Goal: Transaction & Acquisition: Purchase product/service

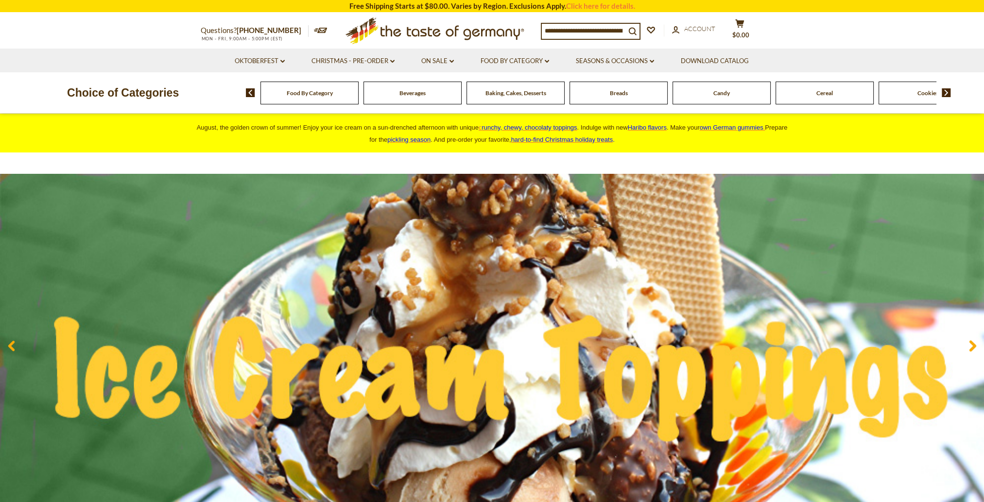
click at [551, 63] on li "Food By Category dropdown_arrow All Food By Category Taste of Germany Collectio…" at bounding box center [515, 61] width 94 height 24
click at [542, 63] on link "Food By Category dropdown_arrow" at bounding box center [515, 61] width 69 height 11
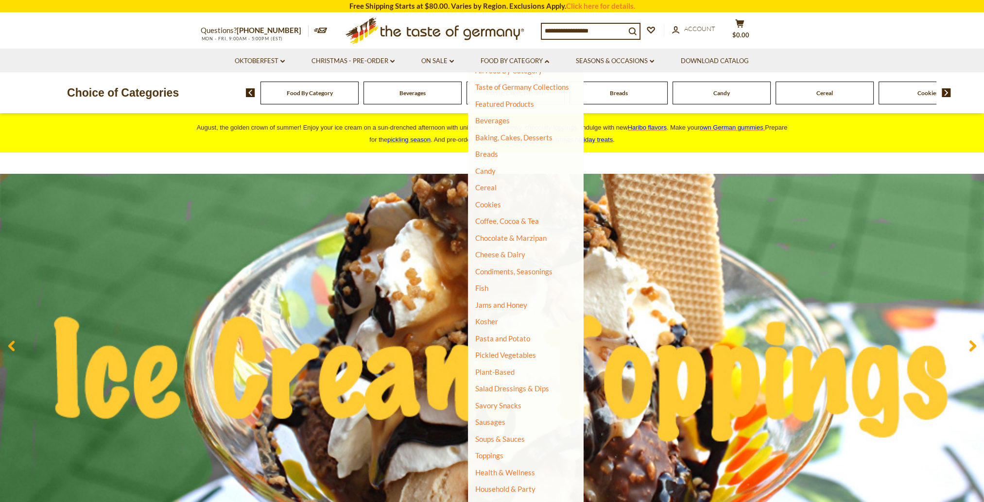
scroll to position [21, 0]
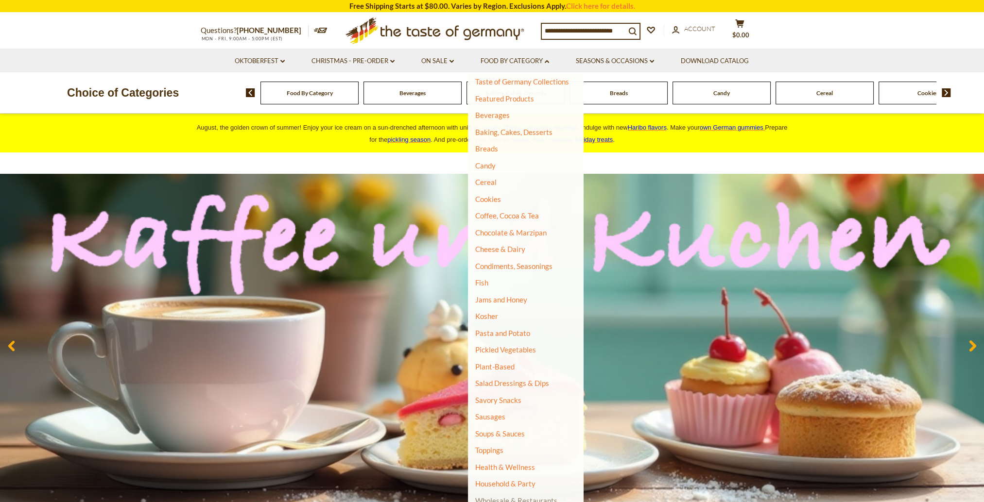
click at [535, 500] on link "Wholesale & Restaurants" at bounding box center [516, 501] width 82 height 14
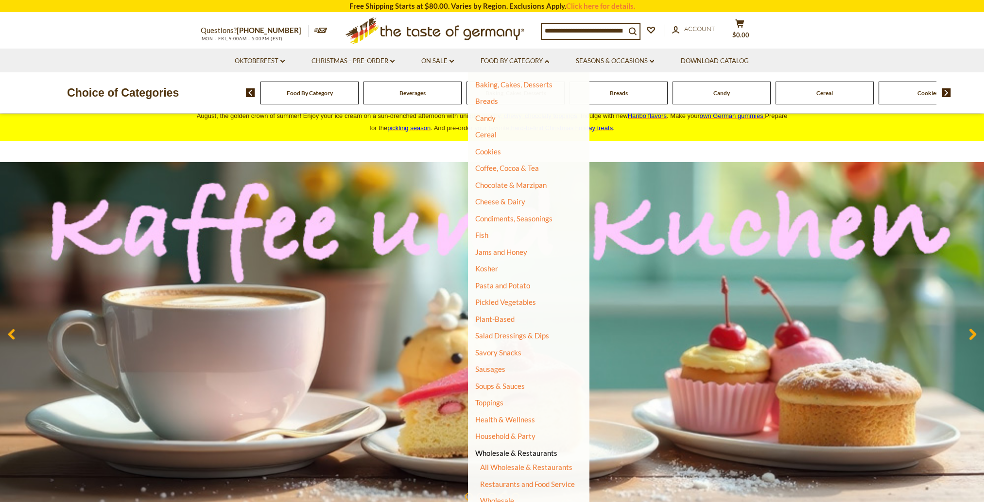
scroll to position [49, 0]
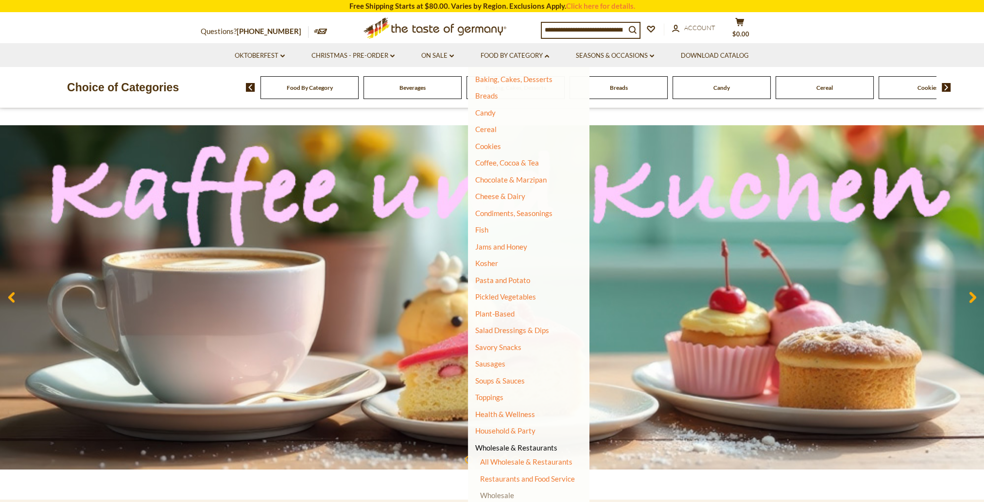
click at [491, 493] on link "Wholesale" at bounding box center [497, 495] width 34 height 9
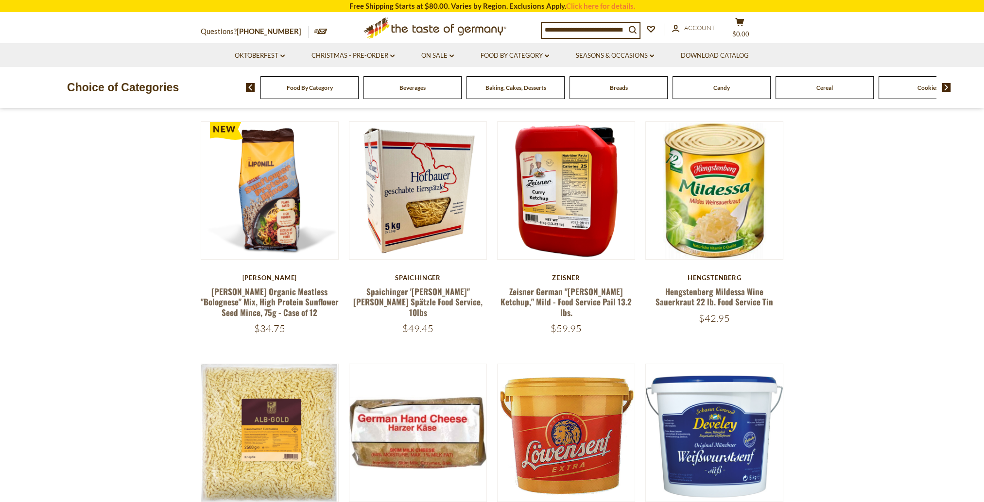
scroll to position [97, 0]
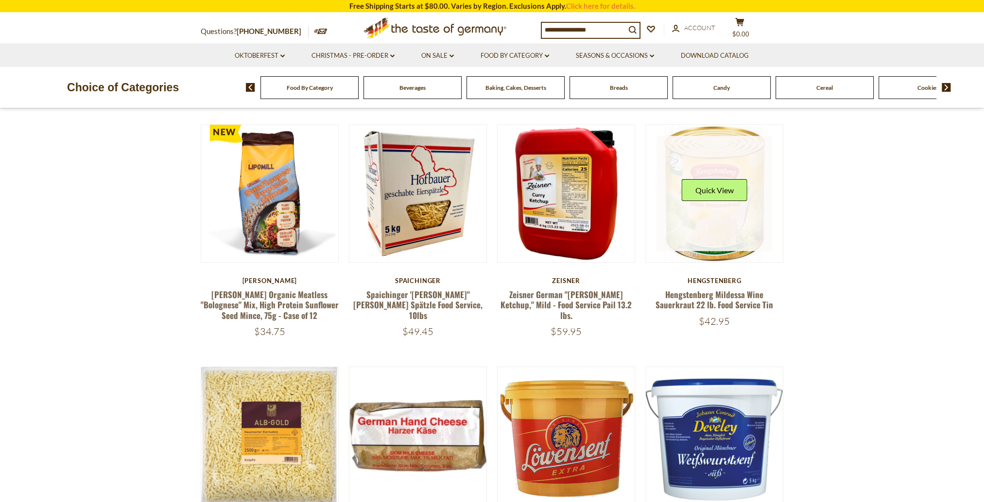
click at [747, 218] on link at bounding box center [714, 194] width 116 height 116
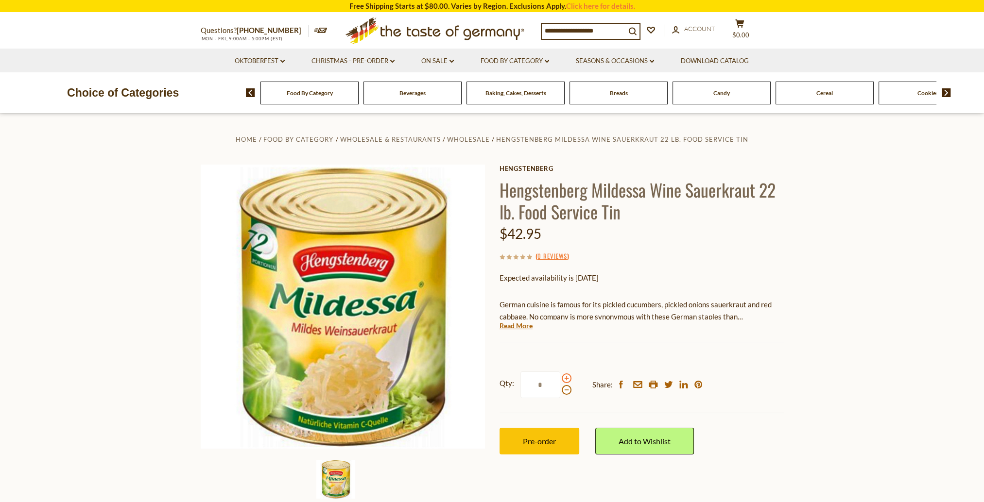
click at [567, 378] on span at bounding box center [567, 379] width 10 height 10
click at [560, 378] on input "*" at bounding box center [540, 385] width 40 height 27
click at [567, 378] on span at bounding box center [567, 379] width 10 height 10
click at [560, 378] on input "*" at bounding box center [540, 385] width 40 height 27
click at [567, 378] on span at bounding box center [567, 379] width 10 height 10
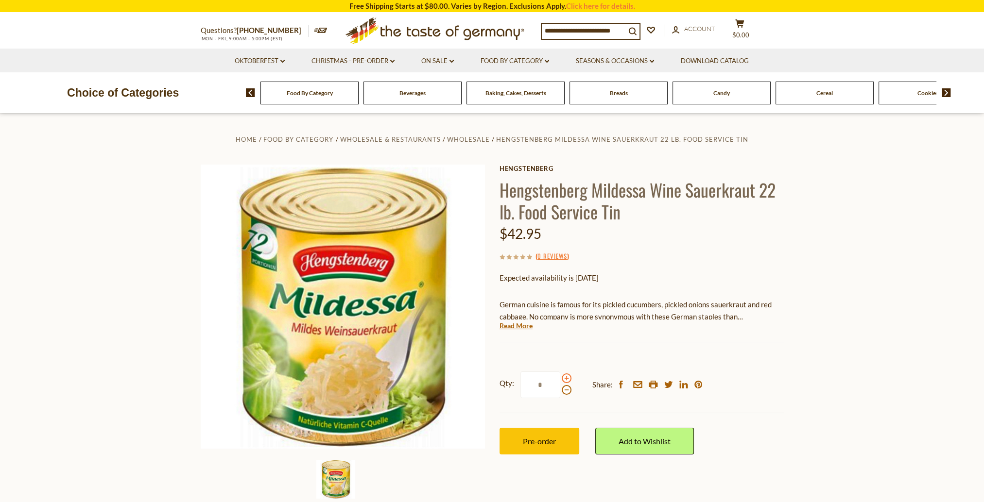
click at [560, 378] on input "*" at bounding box center [540, 385] width 40 height 27
click at [567, 378] on span at bounding box center [567, 379] width 10 height 10
click at [560, 378] on input "*" at bounding box center [540, 385] width 40 height 27
click at [564, 390] on span at bounding box center [567, 390] width 10 height 10
click at [560, 390] on input "*" at bounding box center [540, 385] width 40 height 27
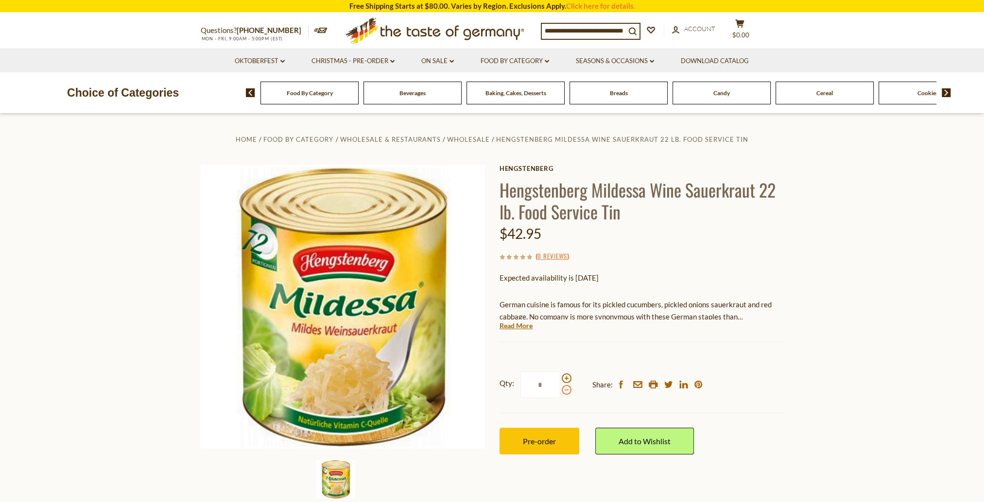
click at [569, 388] on span at bounding box center [567, 390] width 10 height 10
click at [560, 388] on input "*" at bounding box center [540, 385] width 40 height 27
click at [569, 388] on span at bounding box center [567, 390] width 10 height 10
click at [560, 388] on input "*" at bounding box center [540, 385] width 40 height 27
click at [569, 388] on span at bounding box center [567, 390] width 10 height 10
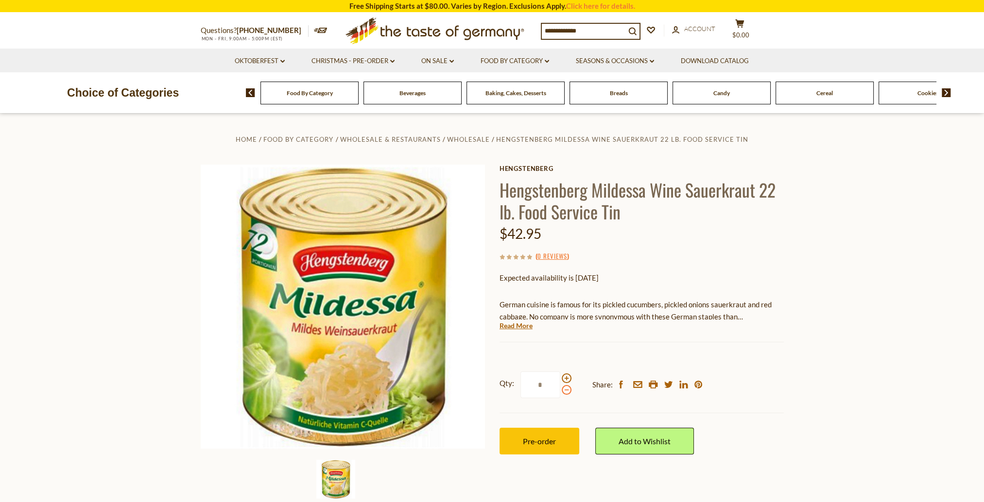
click at [560, 388] on input "*" at bounding box center [540, 385] width 40 height 27
click at [568, 388] on span at bounding box center [567, 390] width 10 height 10
click at [560, 388] on input "*" at bounding box center [540, 385] width 40 height 27
click at [563, 381] on span at bounding box center [567, 379] width 10 height 10
click at [560, 381] on input "*" at bounding box center [540, 385] width 40 height 27
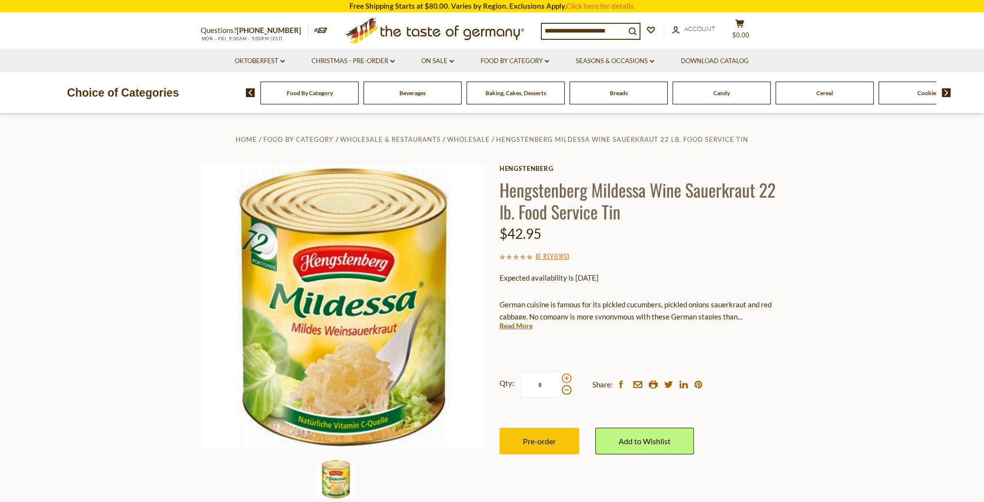
type input "*"
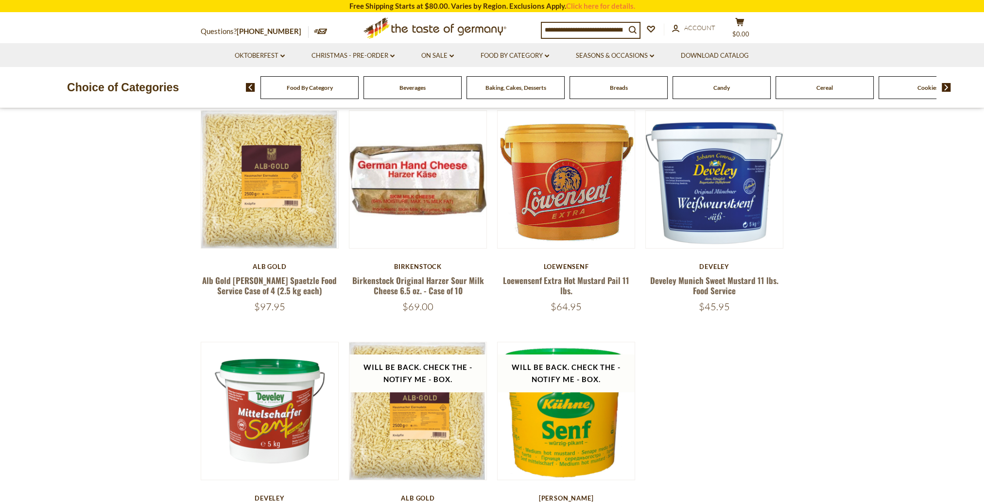
scroll to position [389, 0]
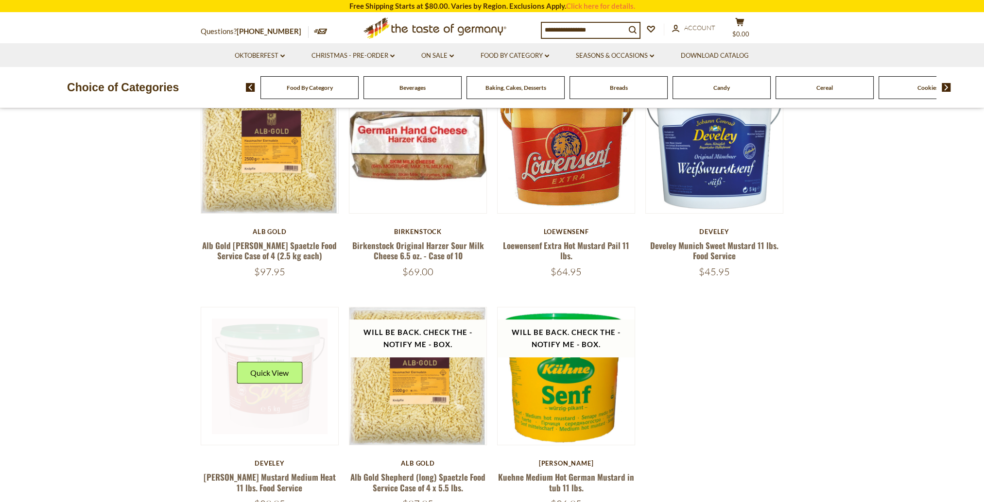
click at [266, 420] on link at bounding box center [270, 377] width 116 height 116
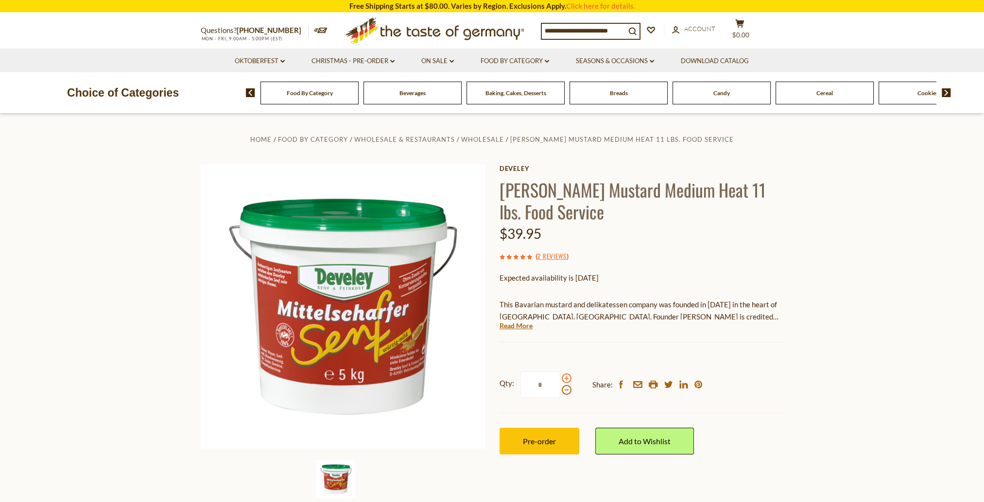
click at [565, 377] on span at bounding box center [567, 379] width 10 height 10
click at [560, 377] on input "*" at bounding box center [540, 385] width 40 height 27
click at [565, 377] on span at bounding box center [567, 379] width 10 height 10
click at [560, 377] on input "*" at bounding box center [540, 385] width 40 height 27
type input "*"
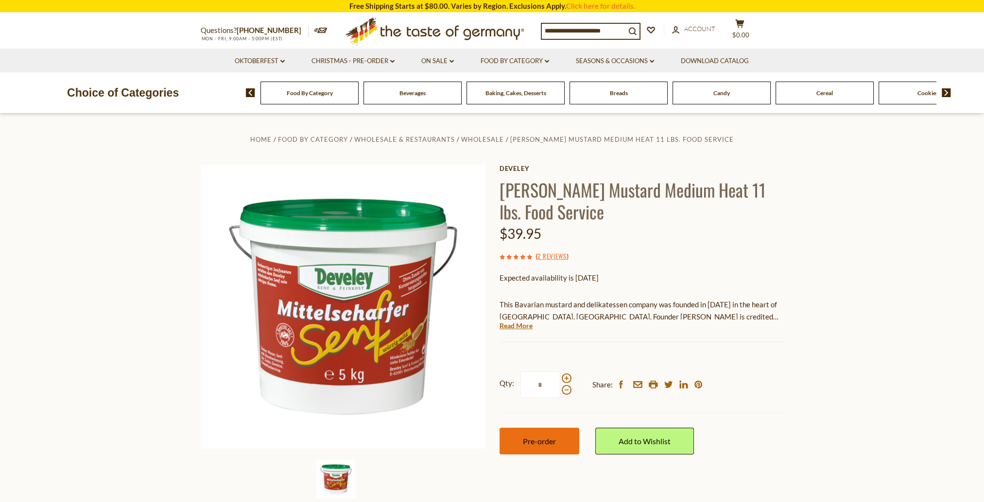
click at [535, 449] on button "Pre-order" at bounding box center [540, 441] width 80 height 27
click at [546, 64] on link "Food By Category dropdown_arrow" at bounding box center [515, 61] width 69 height 11
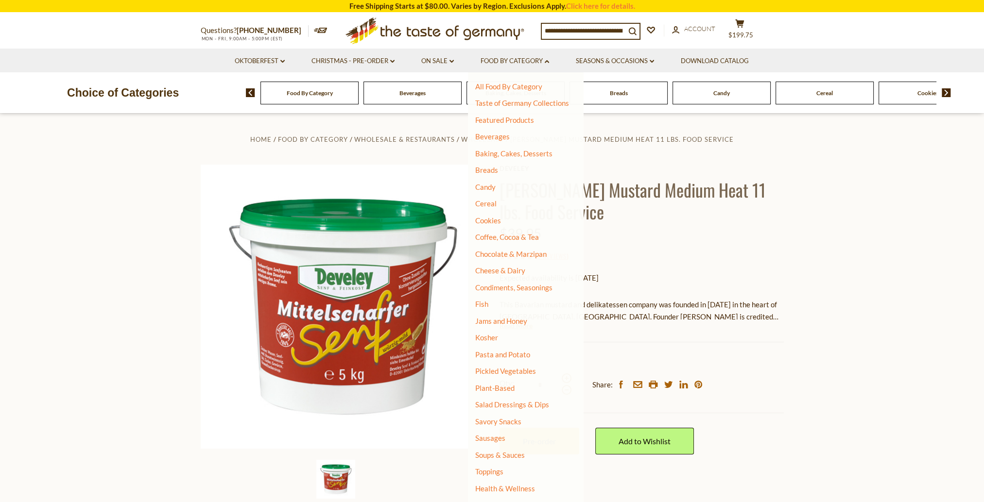
click at [896, 162] on section "Home Food By Category Wholesale & Restaurants Wholesale Develey Duesseldorf Mus…" at bounding box center [492, 330] width 984 height 432
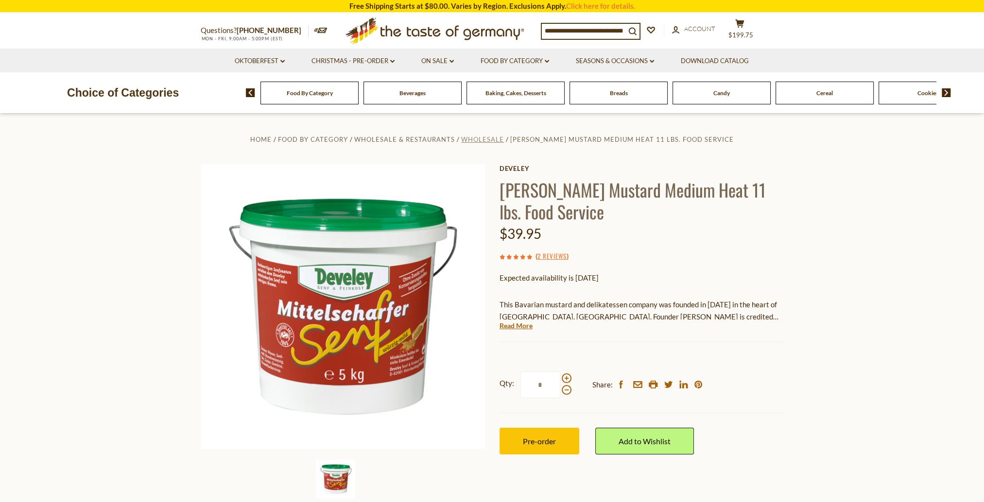
click at [468, 141] on span "Wholesale" at bounding box center [482, 140] width 43 height 8
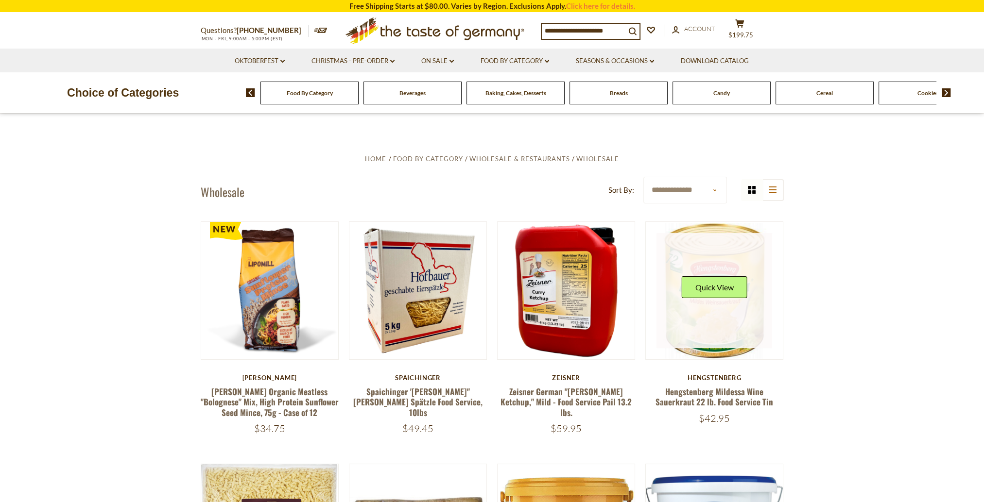
click at [706, 293] on button "Quick View" at bounding box center [715, 287] width 66 height 22
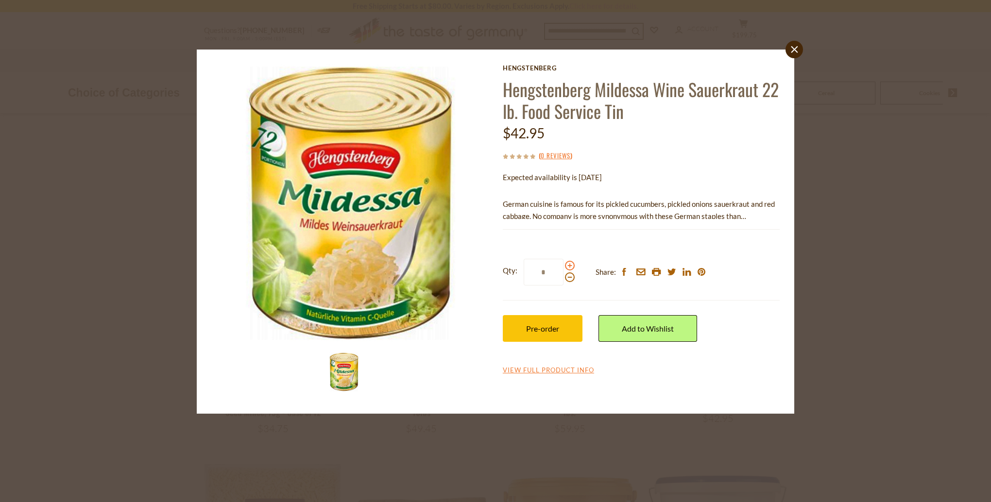
click at [570, 266] on span at bounding box center [570, 266] width 10 height 10
click at [564, 266] on input "*" at bounding box center [544, 272] width 40 height 27
click at [570, 266] on span at bounding box center [570, 266] width 10 height 10
click at [564, 266] on input "*" at bounding box center [544, 272] width 40 height 27
click at [570, 266] on span at bounding box center [570, 266] width 10 height 10
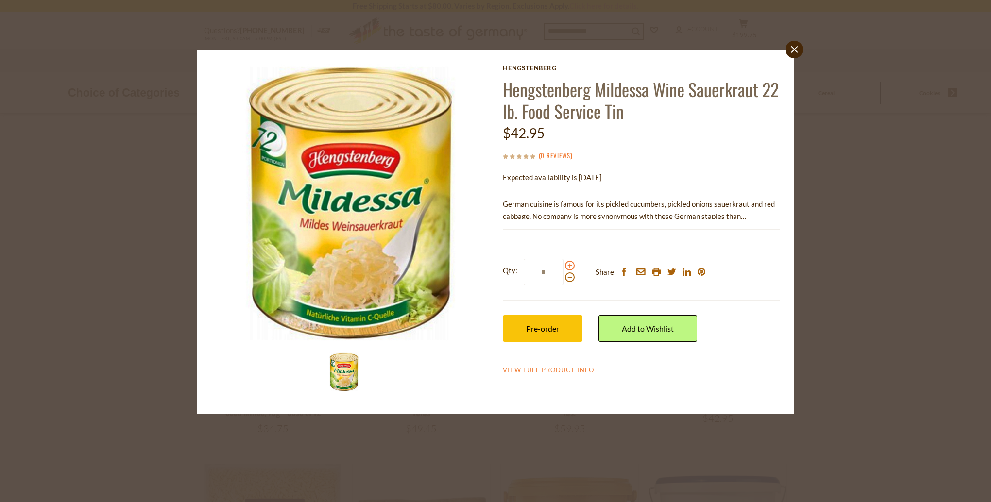
click at [564, 266] on input "*" at bounding box center [544, 272] width 40 height 27
click at [570, 266] on span at bounding box center [570, 266] width 10 height 10
click at [564, 266] on input "*" at bounding box center [544, 272] width 40 height 27
click at [570, 266] on span at bounding box center [570, 266] width 10 height 10
click at [564, 266] on input "*" at bounding box center [544, 272] width 40 height 27
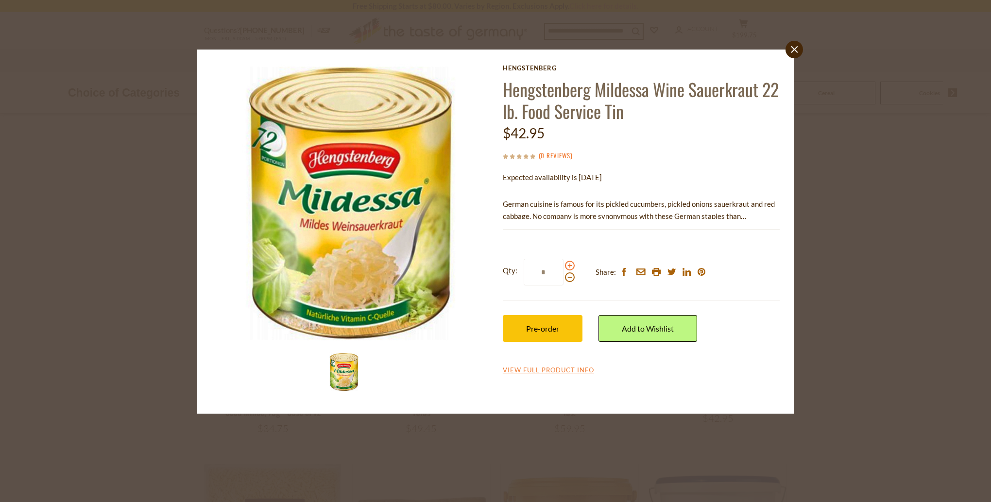
click at [570, 266] on span at bounding box center [570, 266] width 10 height 10
click at [564, 266] on input "*" at bounding box center [544, 272] width 40 height 27
click at [570, 266] on span at bounding box center [570, 266] width 10 height 10
click at [564, 266] on input "*" at bounding box center [544, 272] width 40 height 27
click at [552, 328] on span "Pre-order" at bounding box center [542, 328] width 33 height 9
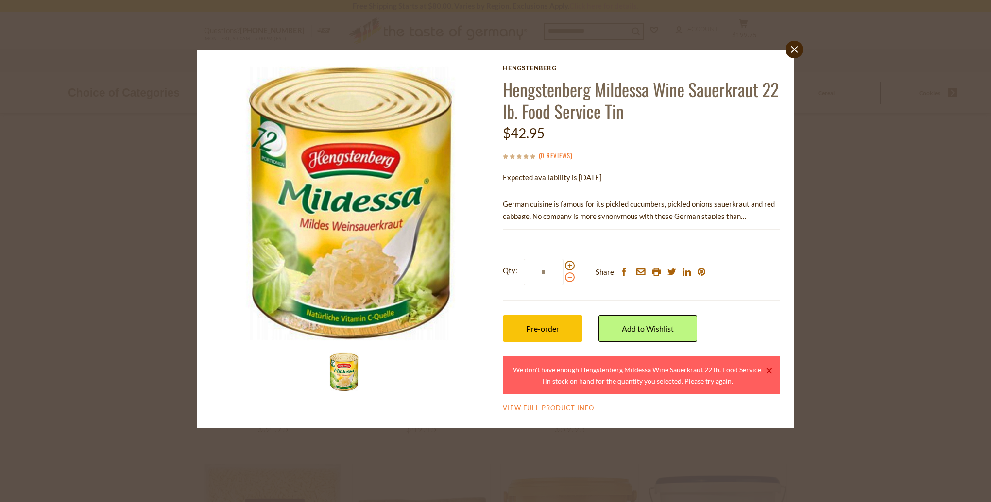
click at [572, 278] on span at bounding box center [570, 278] width 10 height 10
click at [564, 278] on input "*" at bounding box center [544, 272] width 40 height 27
click at [559, 327] on span "Pre-order" at bounding box center [542, 328] width 33 height 9
click at [569, 277] on span at bounding box center [570, 278] width 10 height 10
click at [564, 277] on input "*" at bounding box center [544, 272] width 40 height 27
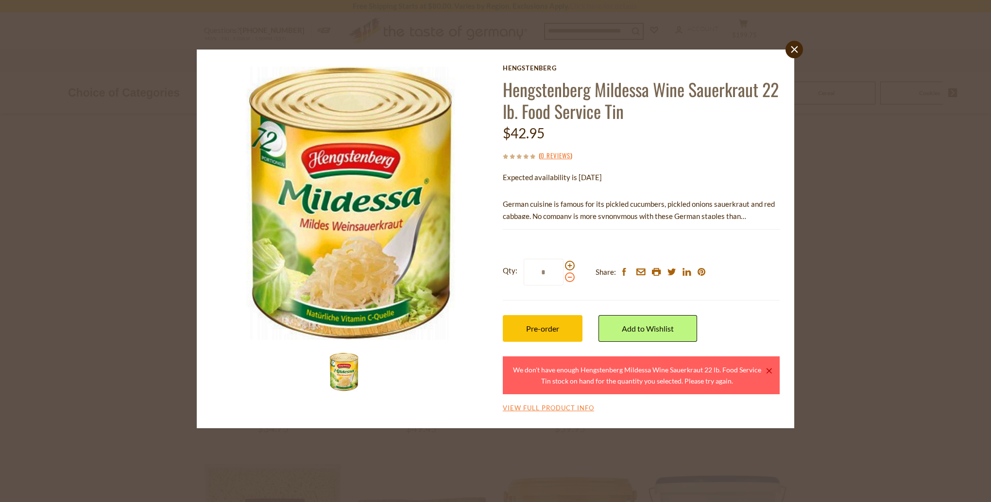
type input "*"
click at [560, 325] on button "Pre-order" at bounding box center [543, 328] width 80 height 27
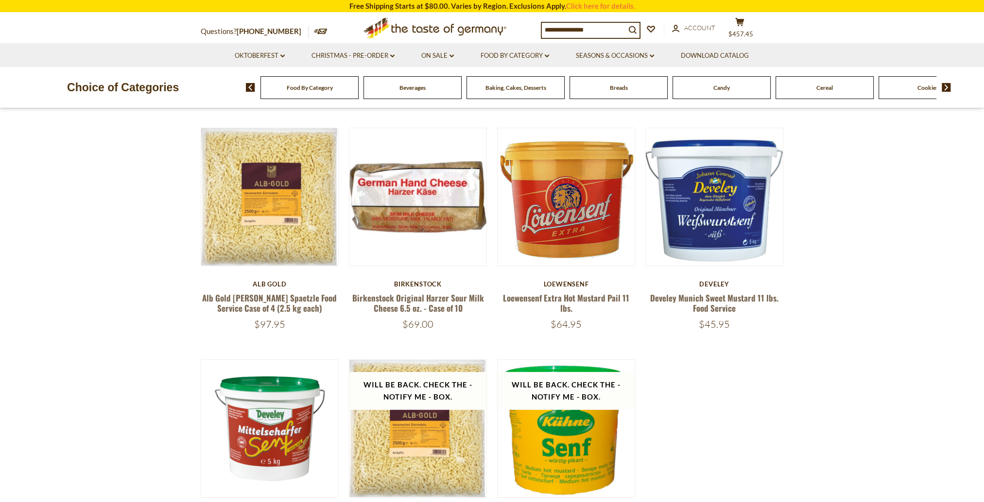
scroll to position [292, 0]
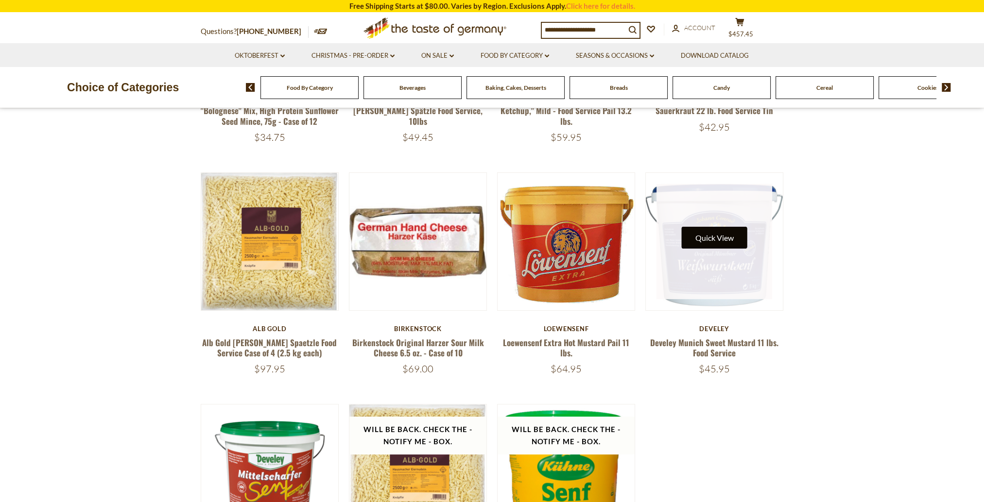
click at [735, 236] on button "Quick View" at bounding box center [715, 238] width 66 height 22
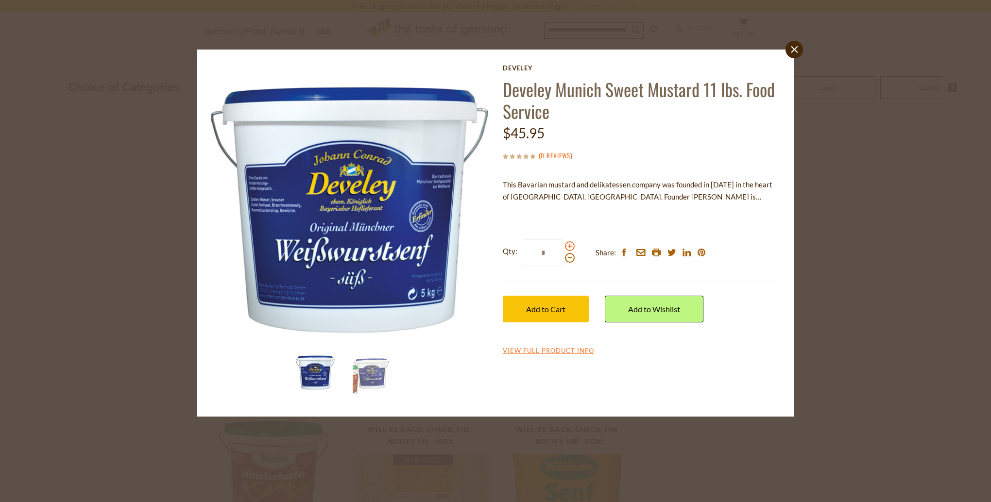
click at [569, 247] on span at bounding box center [570, 246] width 10 height 10
click at [564, 247] on input "*" at bounding box center [544, 253] width 40 height 27
click at [569, 247] on span at bounding box center [570, 246] width 10 height 10
click at [564, 247] on input "*" at bounding box center [544, 253] width 40 height 27
type input "*"
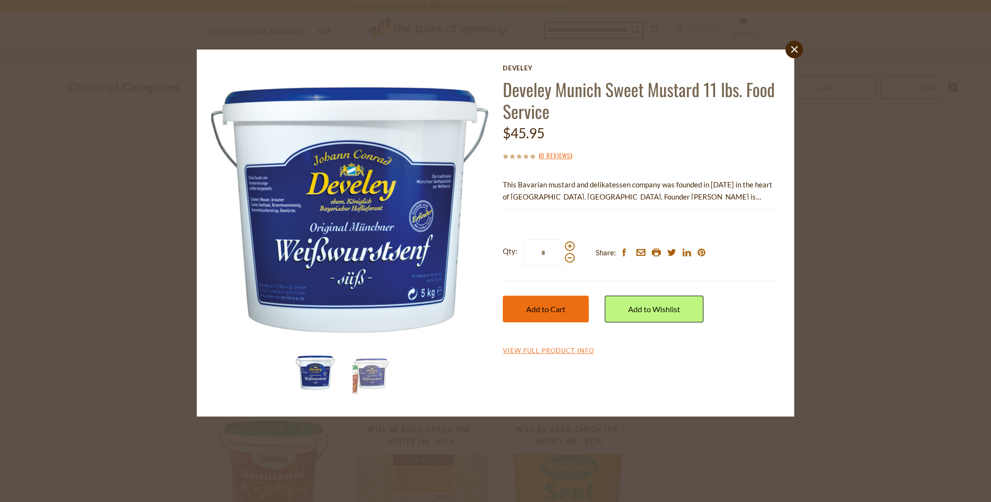
click at [546, 313] on span "Add to Cart" at bounding box center [545, 309] width 39 height 9
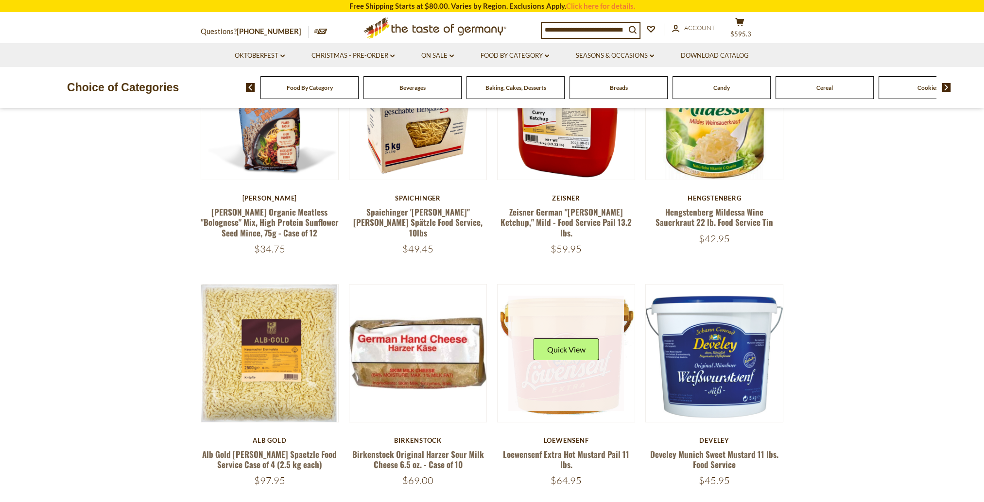
scroll to position [49, 0]
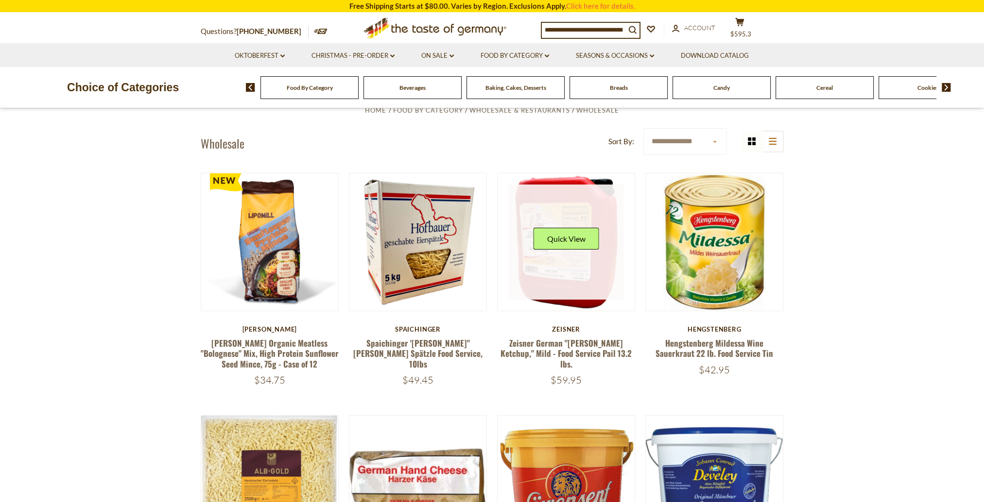
click at [590, 265] on link at bounding box center [566, 243] width 116 height 116
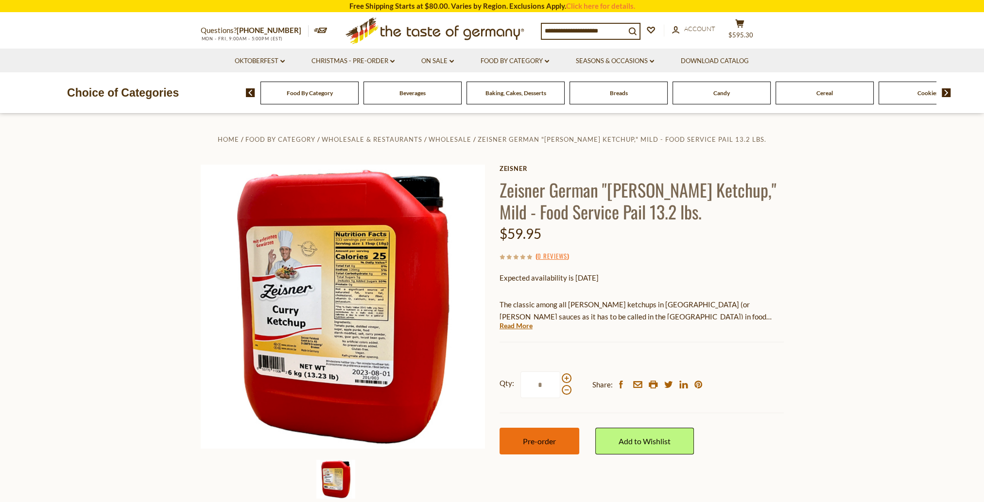
click at [548, 447] on button "Pre-order" at bounding box center [540, 441] width 80 height 27
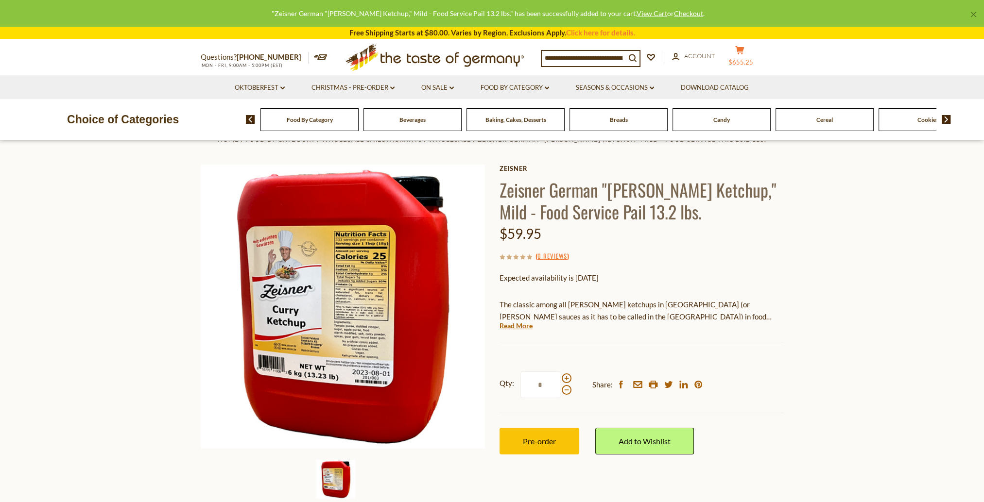
click at [739, 56] on button "cart $655.25" at bounding box center [739, 58] width 29 height 24
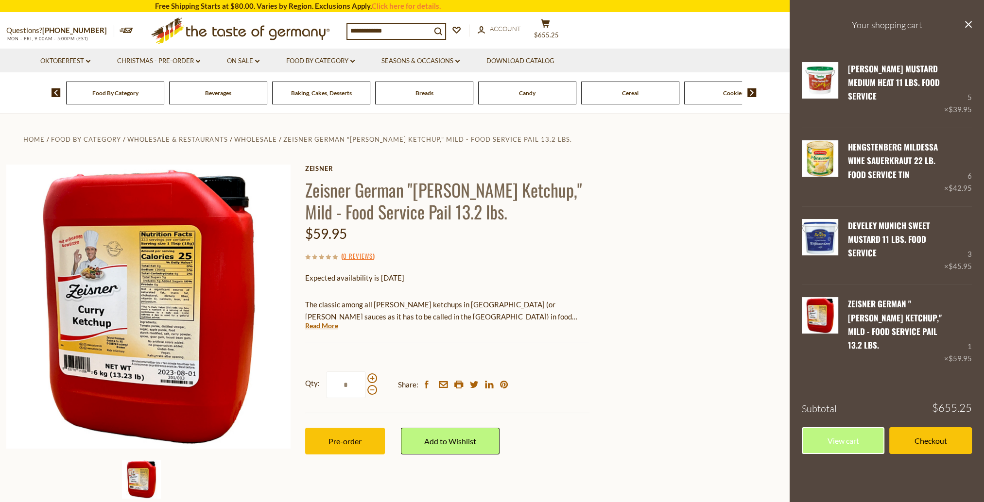
click at [972, 25] on h3 "Your shopping cart" at bounding box center [887, 25] width 194 height 50
click at [970, 23] on icon "close" at bounding box center [968, 24] width 7 height 7
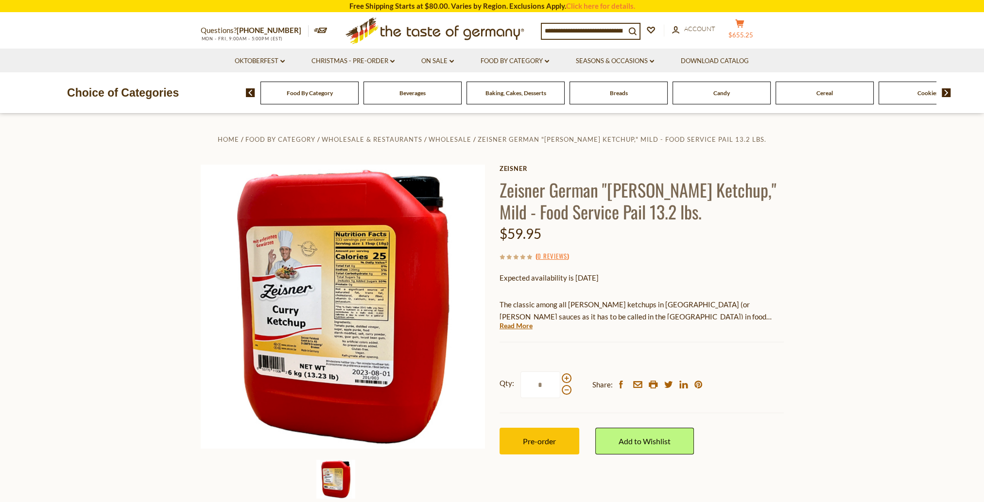
click at [745, 28] on button "cart $655.25" at bounding box center [739, 31] width 29 height 24
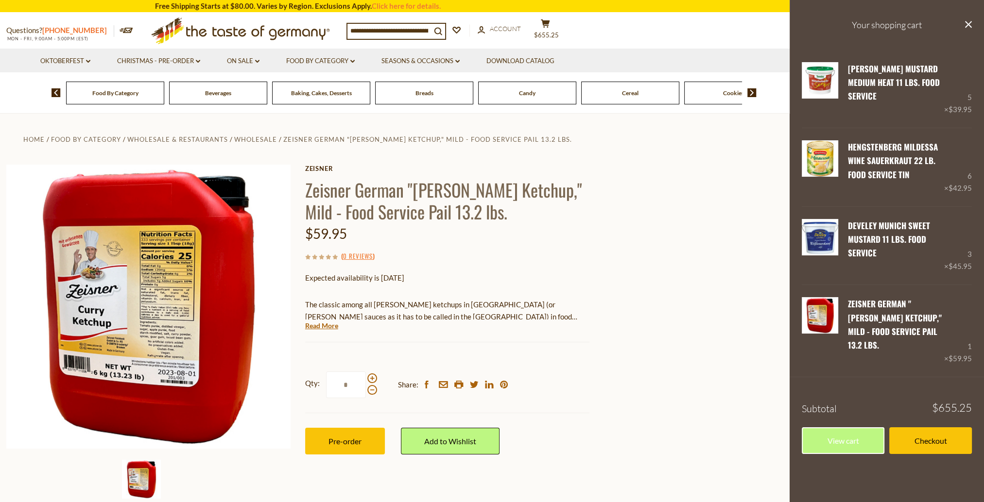
click at [66, 29] on link "[PHONE_NUMBER]" at bounding box center [74, 30] width 65 height 9
click at [926, 428] on link "Checkout" at bounding box center [930, 441] width 83 height 27
